Goal: Transaction & Acquisition: Purchase product/service

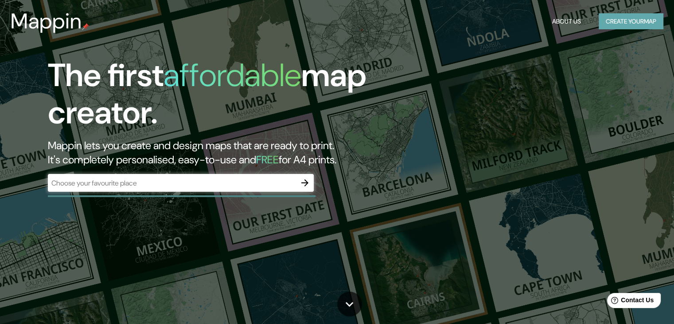
click at [622, 13] on button "Create your map" at bounding box center [631, 21] width 65 height 16
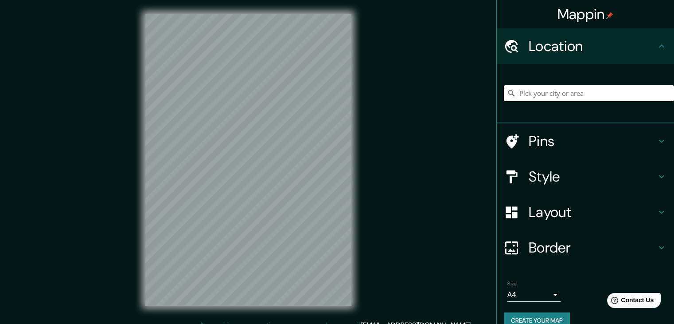
click at [512, 96] on input "Pick your city or area" at bounding box center [589, 93] width 170 height 16
click at [572, 93] on input "[GEOGRAPHIC_DATA], [GEOGRAPHIC_DATA]" at bounding box center [589, 93] width 170 height 16
click at [508, 93] on icon at bounding box center [511, 93] width 6 height 6
click at [652, 89] on input "[GEOGRAPHIC_DATA], [GEOGRAPHIC_DATA]" at bounding box center [589, 93] width 170 height 16
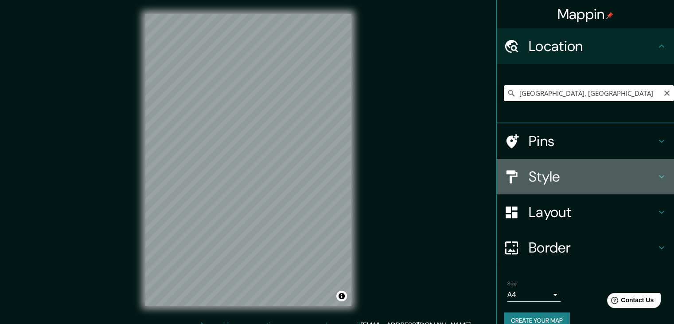
click at [558, 174] on h4 "Style" at bounding box center [593, 177] width 128 height 18
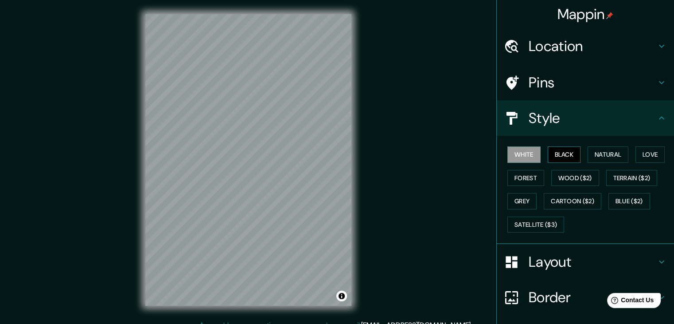
click at [564, 152] on button "Black" at bounding box center [564, 154] width 33 height 16
click at [410, 185] on div "Mappin Location [GEOGRAPHIC_DATA], [GEOGRAPHIC_DATA] Pins Style White Black Nat…" at bounding box center [337, 167] width 674 height 334
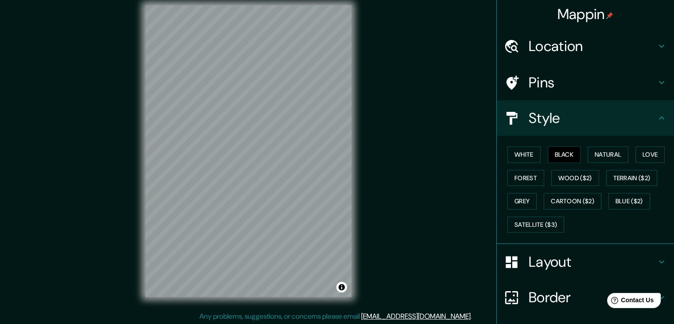
scroll to position [10, 0]
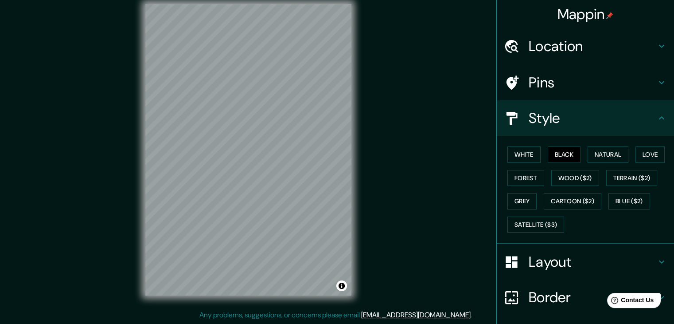
click at [596, 43] on h4 "Location" at bounding box center [593, 46] width 128 height 18
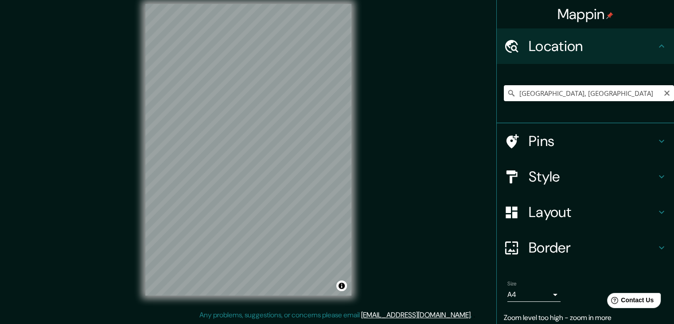
click at [507, 96] on icon at bounding box center [511, 93] width 9 height 9
click at [507, 91] on icon at bounding box center [511, 93] width 9 height 9
click at [570, 90] on input "[GEOGRAPHIC_DATA], [GEOGRAPHIC_DATA]" at bounding box center [589, 93] width 170 height 16
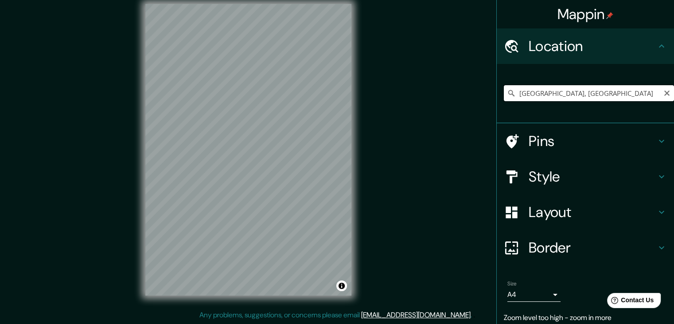
click at [564, 94] on input "[GEOGRAPHIC_DATA], [GEOGRAPHIC_DATA]" at bounding box center [589, 93] width 170 height 16
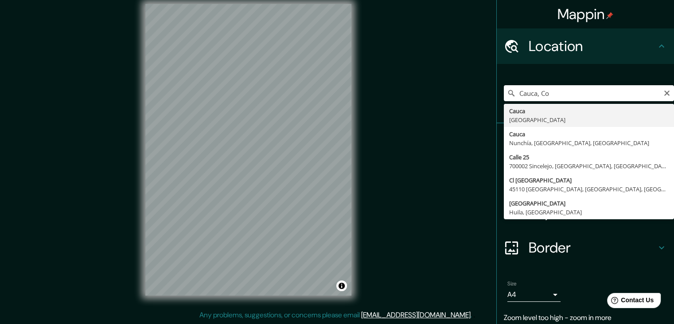
type input "[GEOGRAPHIC_DATA], [GEOGRAPHIC_DATA]"
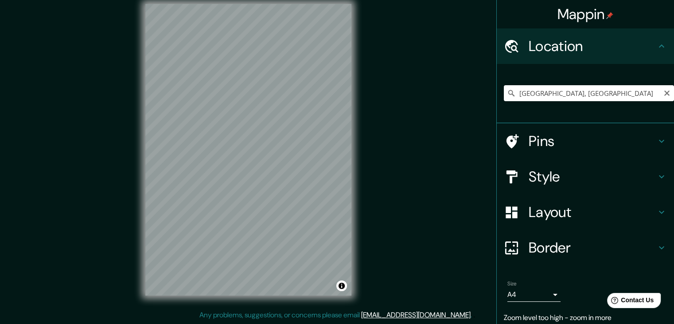
click at [507, 93] on icon at bounding box center [511, 93] width 9 height 9
click at [65, 66] on div "Mappin Location [GEOGRAPHIC_DATA], [GEOGRAPHIC_DATA] Pins Style Layout Border C…" at bounding box center [337, 157] width 674 height 334
drag, startPoint x: 635, startPoint y: 89, endPoint x: 610, endPoint y: 93, distance: 25.1
click at [612, 93] on input "[GEOGRAPHIC_DATA], [GEOGRAPHIC_DATA]" at bounding box center [589, 93] width 170 height 16
click at [664, 90] on icon "Clear" at bounding box center [667, 93] width 7 height 7
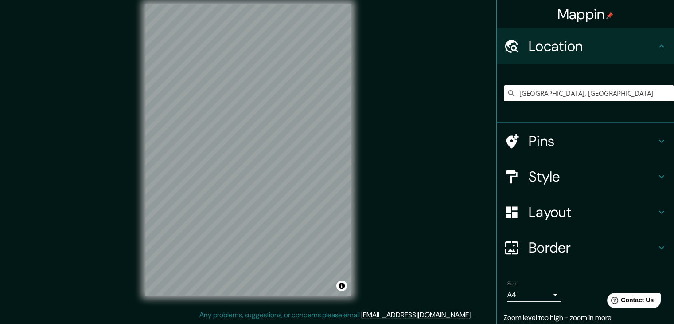
click at [532, 174] on h4 "Style" at bounding box center [593, 177] width 128 height 18
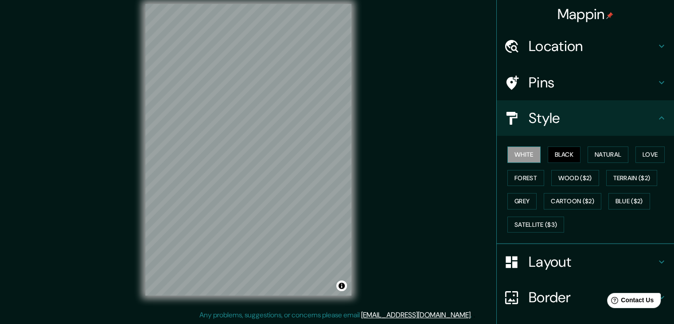
click at [516, 158] on button "White" at bounding box center [524, 154] width 33 height 16
click at [548, 155] on button "Black" at bounding box center [564, 154] width 33 height 16
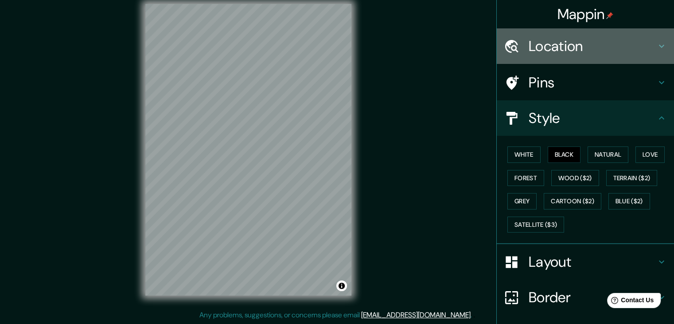
click at [558, 48] on h4 "Location" at bounding box center [593, 46] width 128 height 18
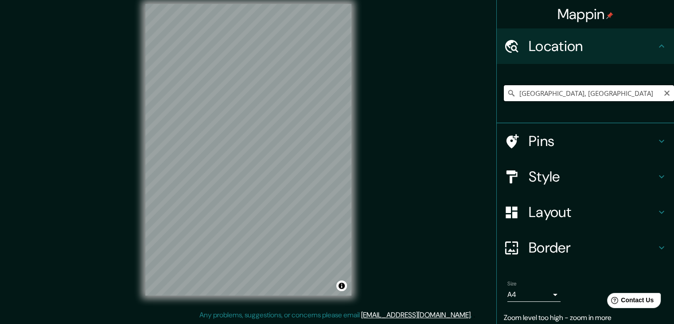
drag, startPoint x: 576, startPoint y: 89, endPoint x: 441, endPoint y: 112, distance: 136.7
click at [441, 112] on div "Mappin Location [GEOGRAPHIC_DATA], [GEOGRAPHIC_DATA] Pins Style Layout Border C…" at bounding box center [337, 157] width 674 height 334
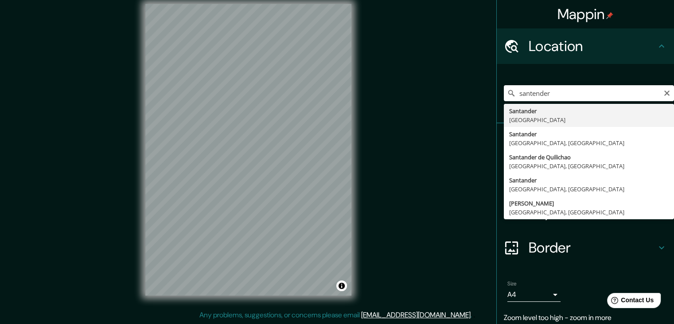
type input "Santander de Quilichao, [GEOGRAPHIC_DATA], [GEOGRAPHIC_DATA]"
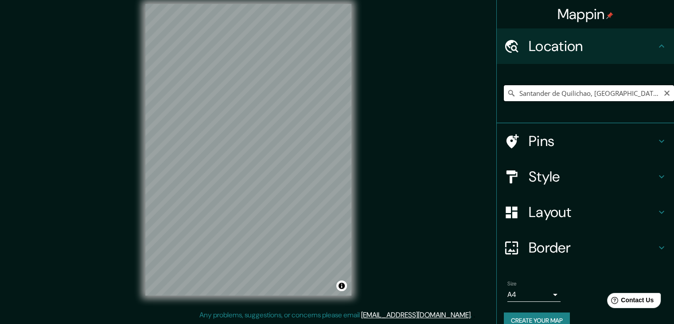
click at [537, 94] on input "Santander de Quilichao, [GEOGRAPHIC_DATA], [GEOGRAPHIC_DATA]" at bounding box center [589, 93] width 170 height 16
click at [664, 89] on button "Clear" at bounding box center [667, 92] width 7 height 8
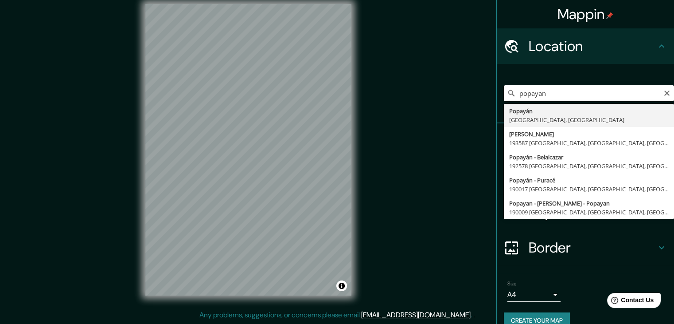
type input "Popayán, [GEOGRAPHIC_DATA], [GEOGRAPHIC_DATA]"
